Goal: Obtain resource: Obtain resource

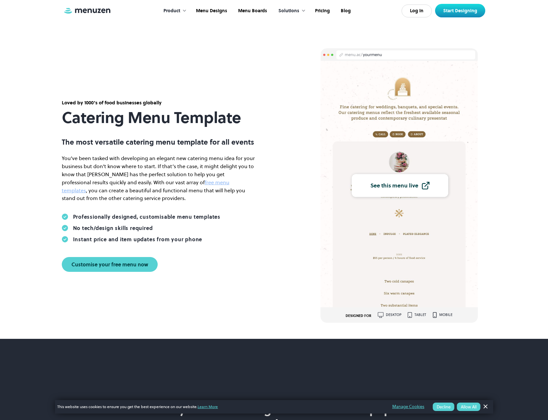
click at [309, 151] on div "Loved by 1000's of food businesses globally Catering Menu Template The most ver…" at bounding box center [275, 185] width 464 height 274
click at [113, 262] on div "Customise your free menu now" at bounding box center [109, 264] width 77 height 5
click at [273, 136] on div "Loved by 1000's of food businesses globally Catering Menu Template The most ver…" at bounding box center [159, 185] width 232 height 173
click at [193, 183] on link "free menu templates" at bounding box center [146, 186] width 168 height 15
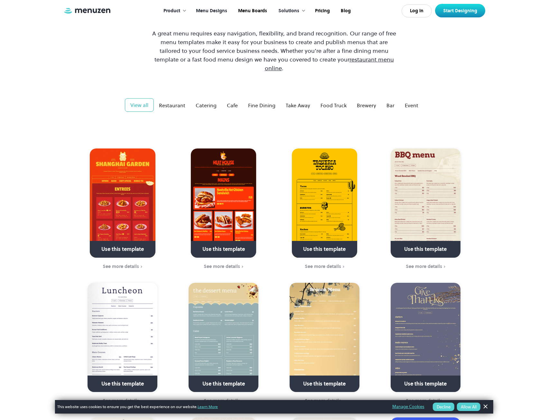
scroll to position [129, 0]
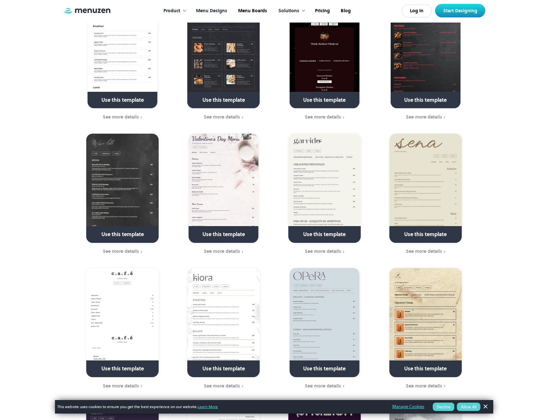
scroll to position [612, 0]
